Goal: Task Accomplishment & Management: Manage account settings

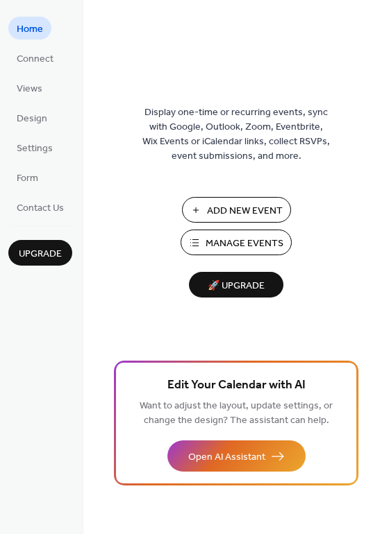
click at [250, 210] on span "Add New Event" at bounding box center [245, 211] width 76 height 15
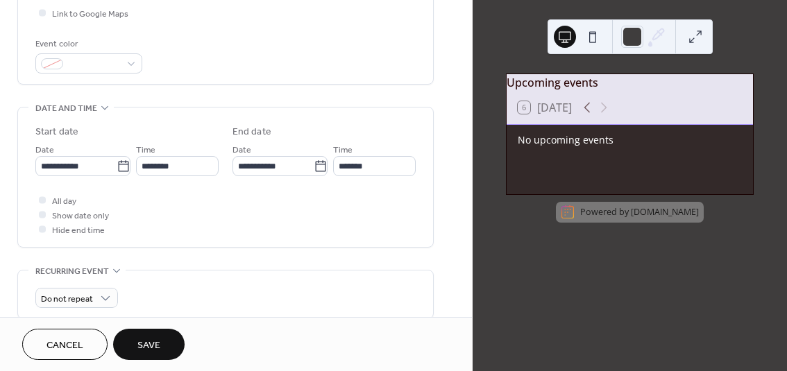
scroll to position [448, 0]
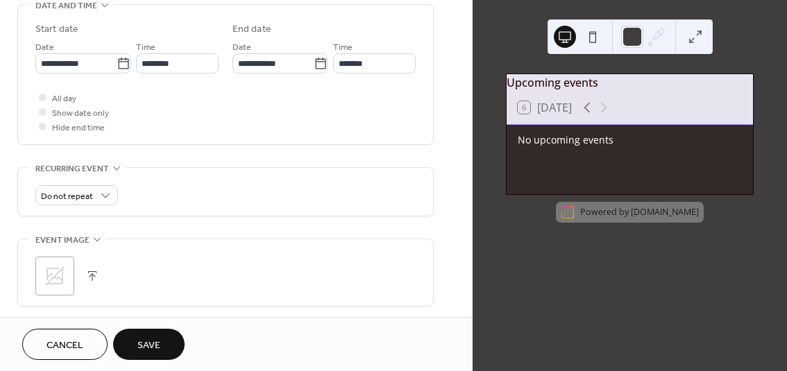
type input "**********"
click at [147, 343] on span "Save" at bounding box center [148, 346] width 23 height 15
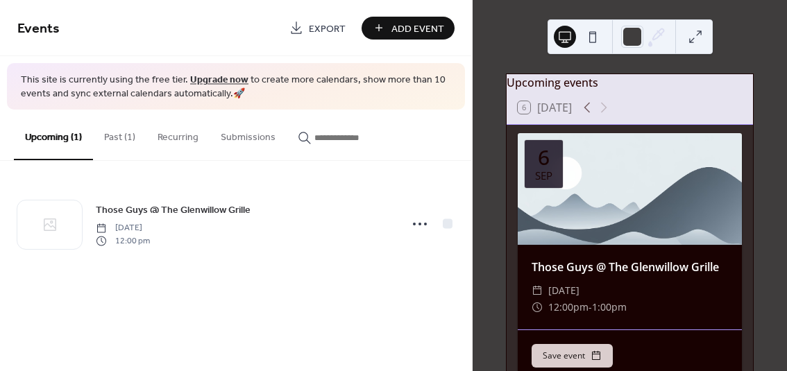
click at [409, 23] on span "Add Event" at bounding box center [417, 29] width 53 height 15
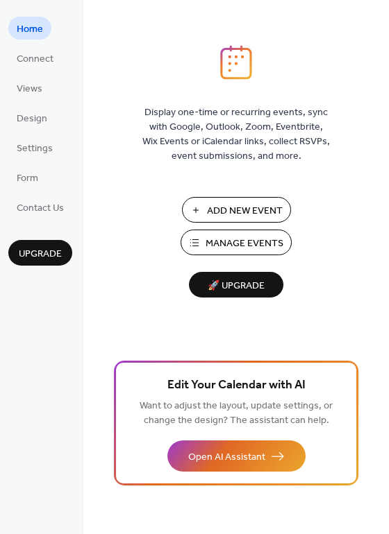
drag, startPoint x: 385, startPoint y: 59, endPoint x: 374, endPoint y: 84, distance: 27.3
click at [371, 85] on div "Display one-time or recurring events, sync with Google, Outlook, Zoom, Eventbri…" at bounding box center [235, 289] width 305 height 489
drag, startPoint x: 385, startPoint y: 85, endPoint x: 387, endPoint y: 61, distance: 24.4
click at [387, 61] on div "Display one-time or recurring events, sync with Google, Outlook, Zoom, Eventbri…" at bounding box center [235, 289] width 305 height 489
drag, startPoint x: 386, startPoint y: 61, endPoint x: 409, endPoint y: 17, distance: 50.3
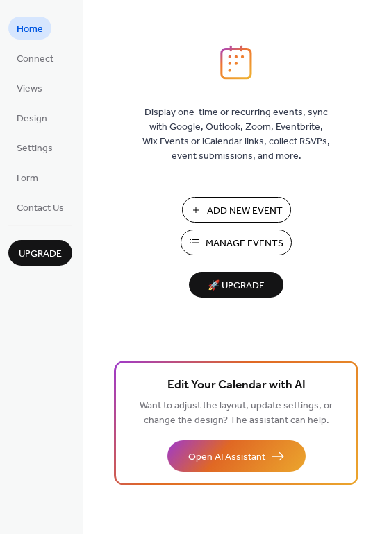
click at [388, 17] on div "Display one-time or recurring events, sync with Google, Outlook, Zoom, Eventbri…" at bounding box center [235, 267] width 305 height 534
click at [242, 237] on span "Manage Events" at bounding box center [244, 244] width 78 height 15
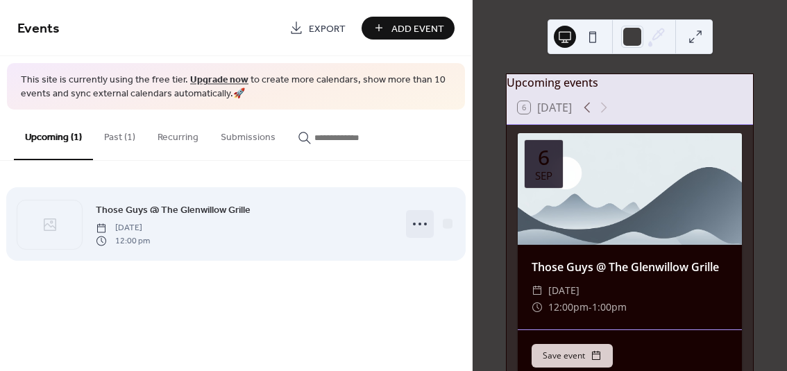
click at [418, 229] on icon at bounding box center [420, 224] width 22 height 22
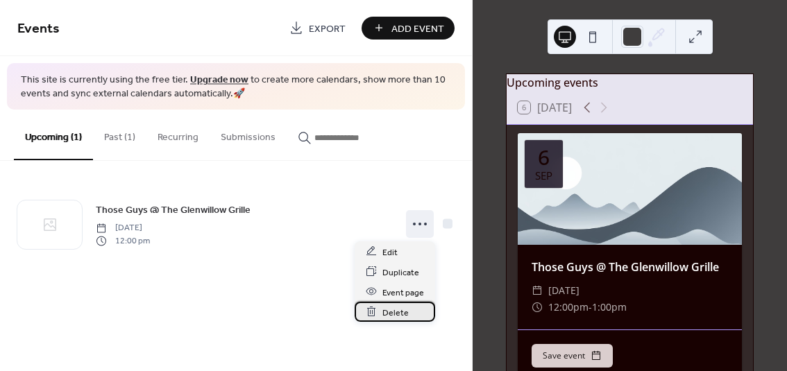
click at [401, 310] on span "Delete" at bounding box center [395, 312] width 26 height 15
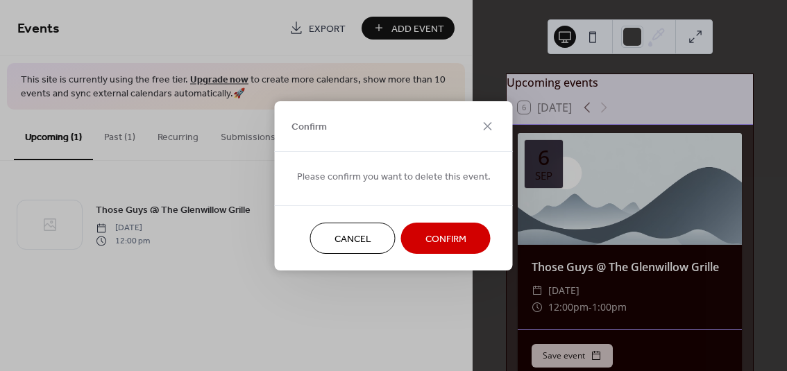
click at [425, 241] on span "Confirm" at bounding box center [445, 239] width 41 height 15
